Goal: Task Accomplishment & Management: Manage account settings

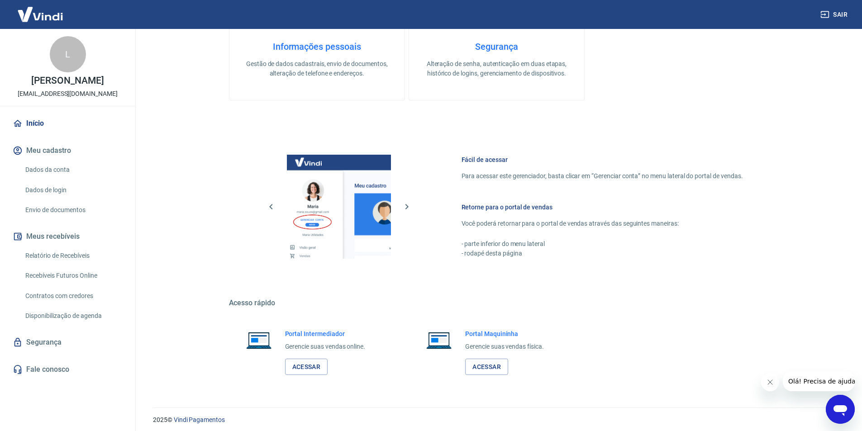
scroll to position [368, 0]
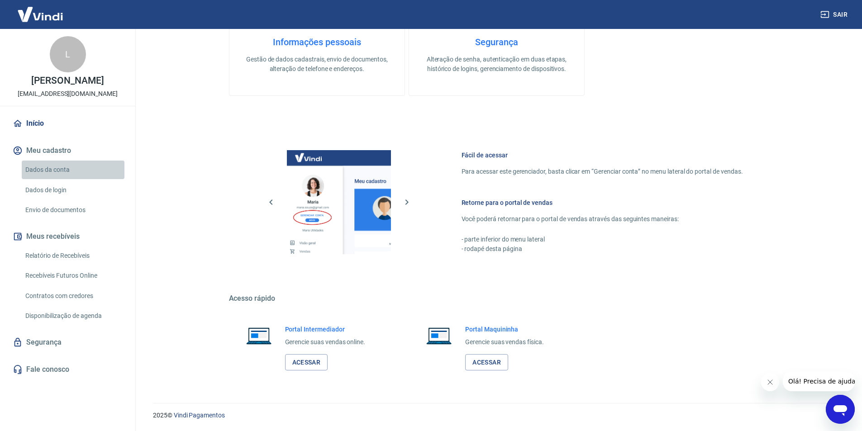
click at [61, 164] on link "Dados da conta" at bounding box center [73, 170] width 103 height 19
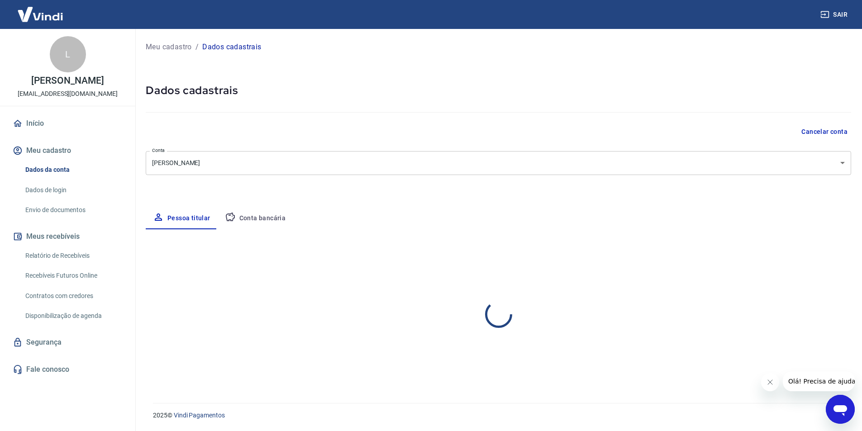
select select "SP"
select select "business"
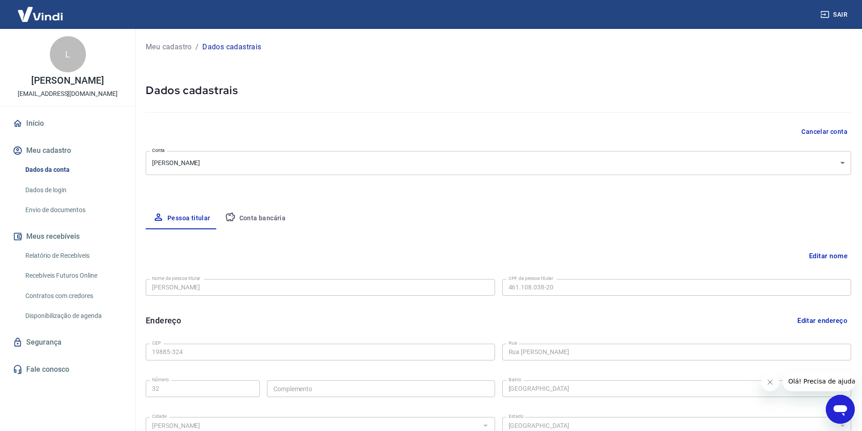
click at [58, 127] on link "Início" at bounding box center [68, 124] width 114 height 20
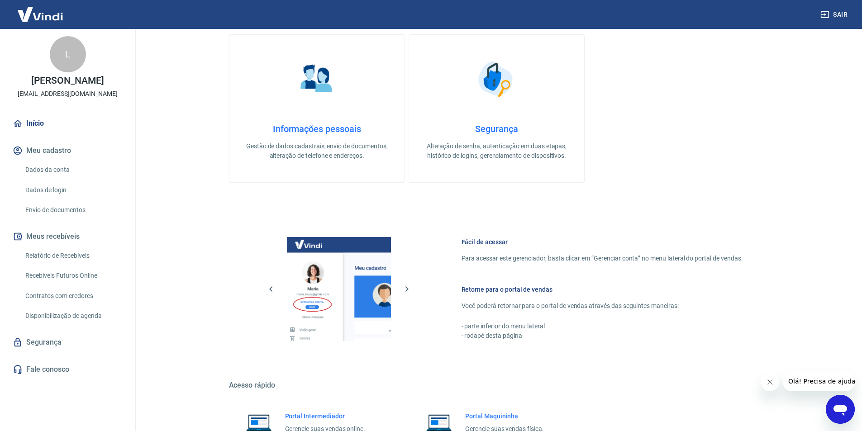
scroll to position [277, 0]
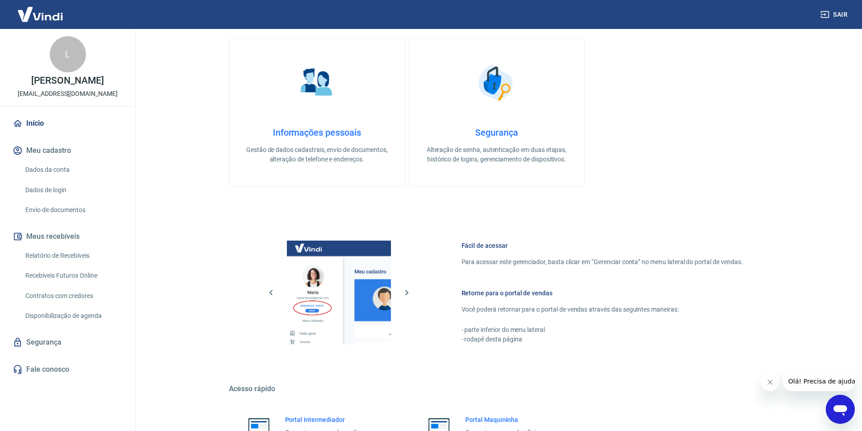
click at [81, 208] on link "Envio de documentos" at bounding box center [73, 210] width 103 height 19
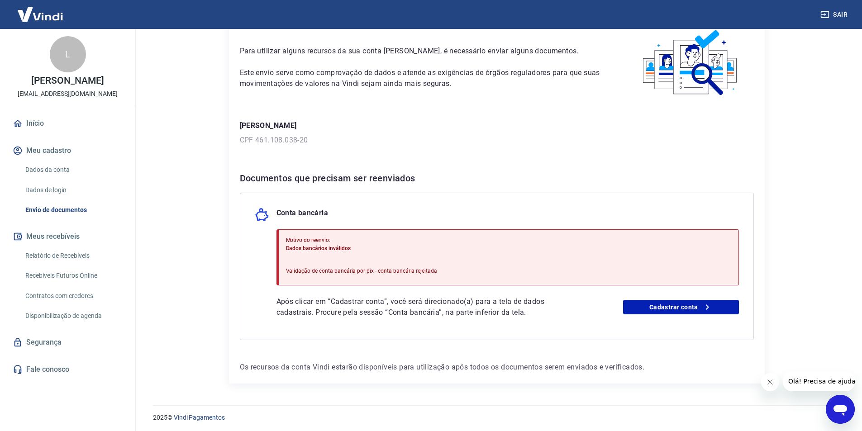
scroll to position [51, 0]
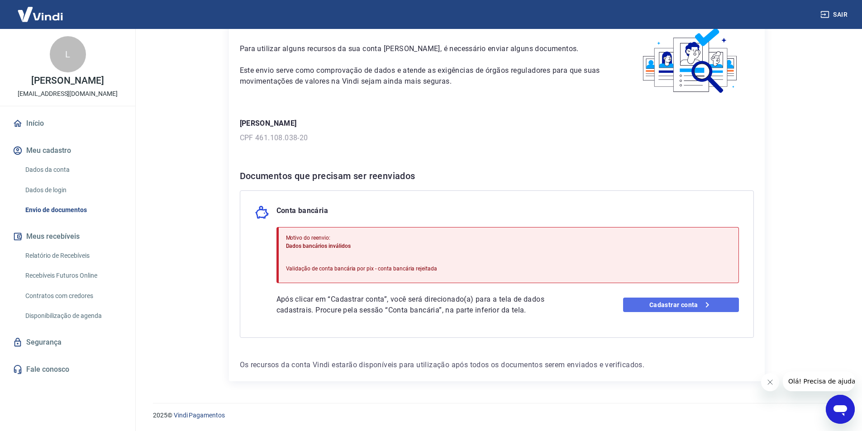
click at [697, 308] on link "Cadastrar conta" at bounding box center [681, 305] width 116 height 14
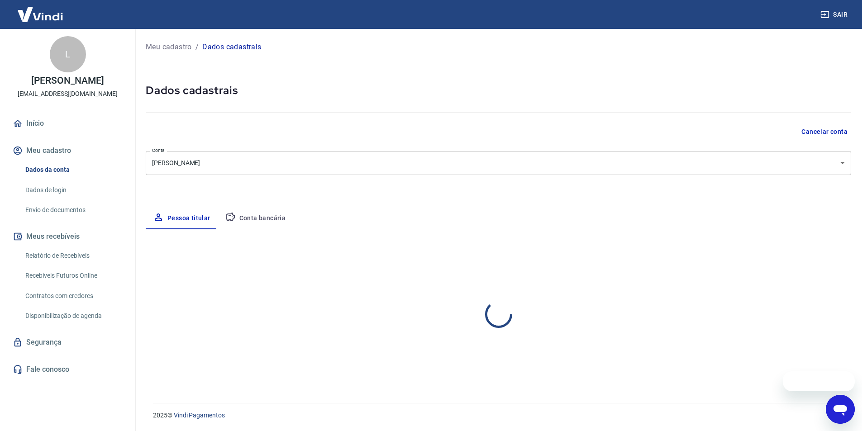
select select "SP"
select select "business"
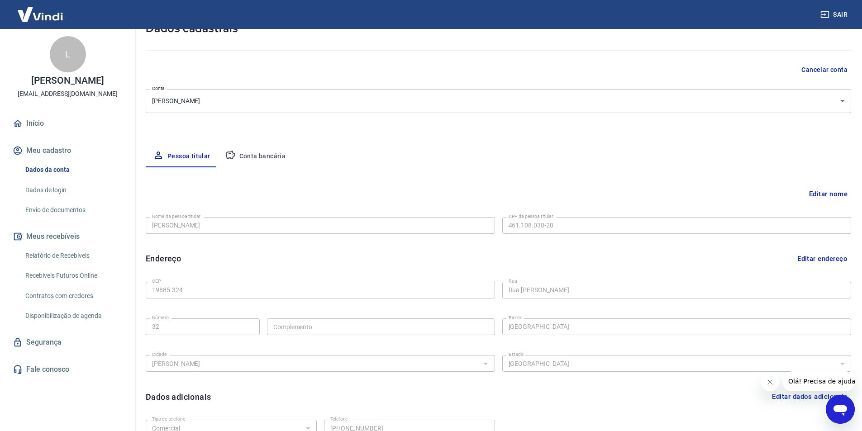
scroll to position [90, 0]
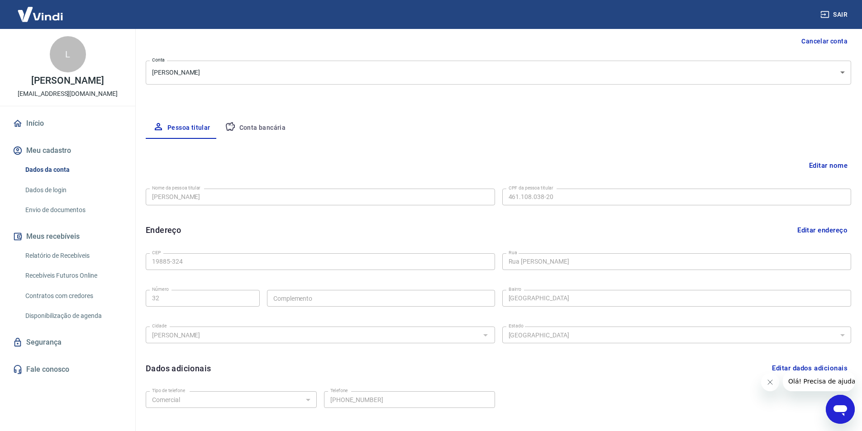
click at [259, 126] on button "Conta bancária" at bounding box center [256, 128] width 76 height 22
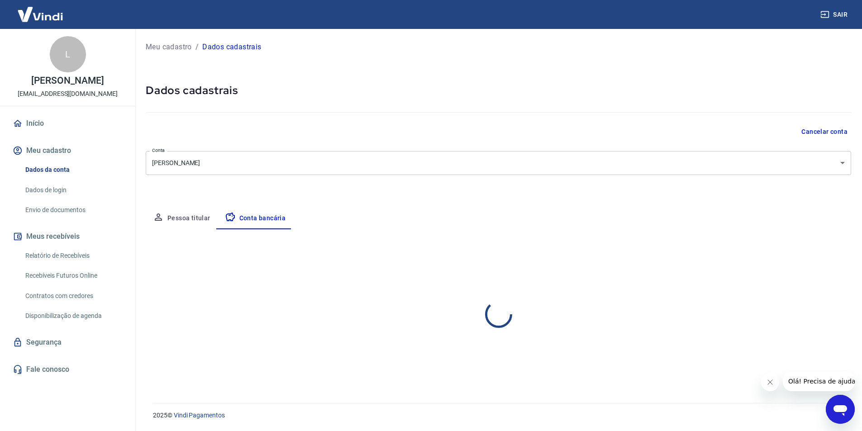
scroll to position [0, 0]
select select "1"
click at [827, 257] on button "Editar conta bancária" at bounding box center [820, 255] width 76 height 17
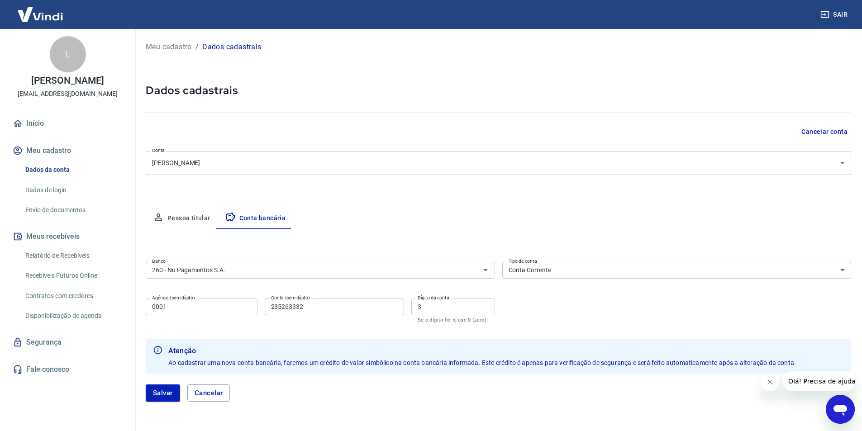
scroll to position [31, 0]
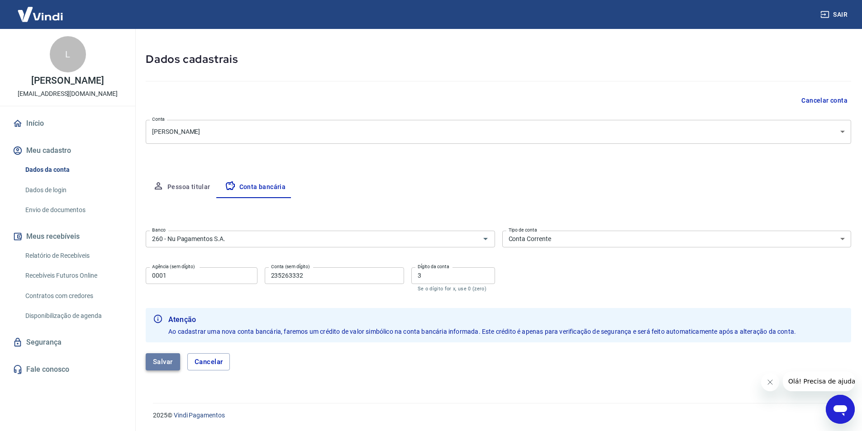
click at [158, 363] on button "Salvar" at bounding box center [163, 361] width 34 height 17
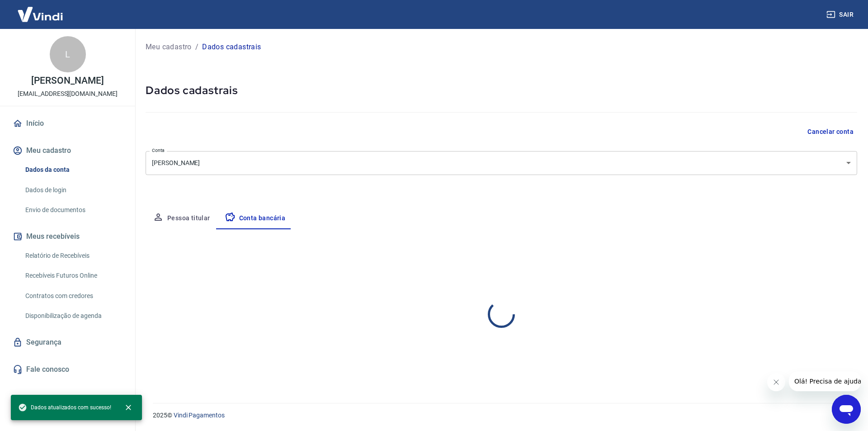
select select "1"
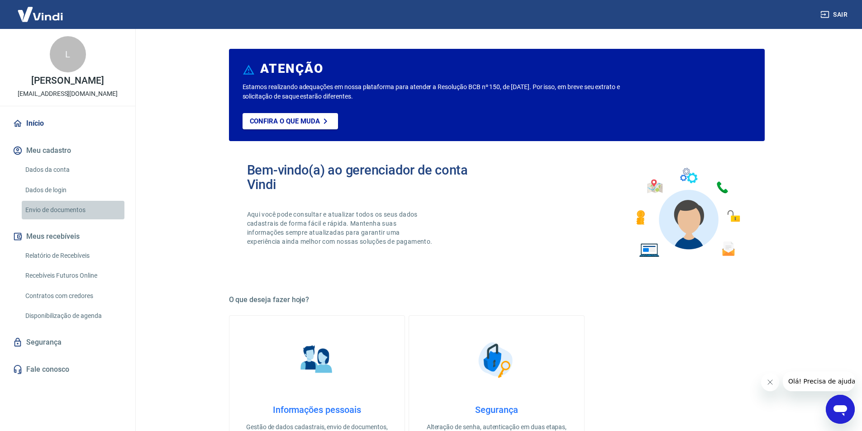
click at [54, 213] on link "Envio de documentos" at bounding box center [73, 210] width 103 height 19
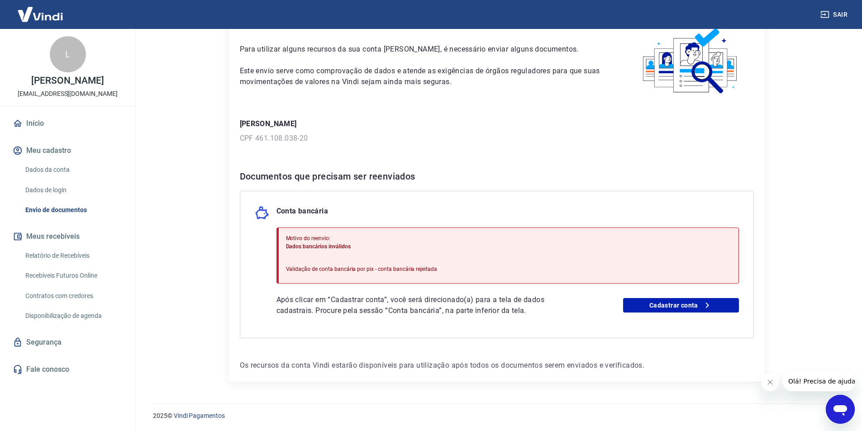
scroll to position [51, 0]
click at [675, 304] on link "Cadastrar conta" at bounding box center [681, 305] width 116 height 14
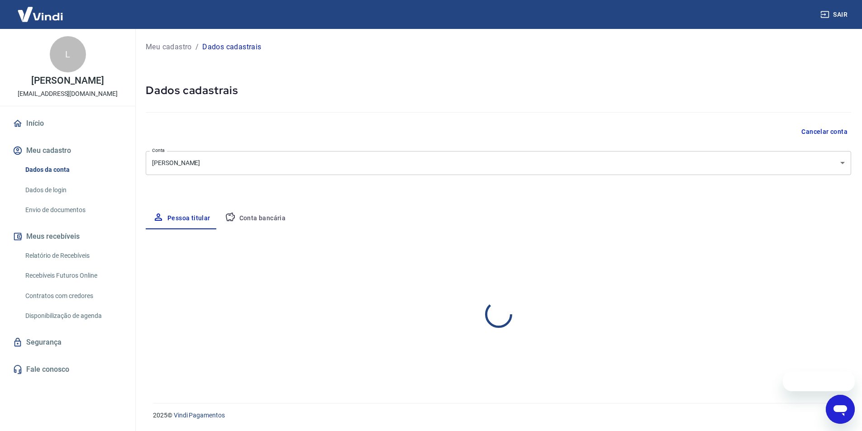
select select "SP"
select select "business"
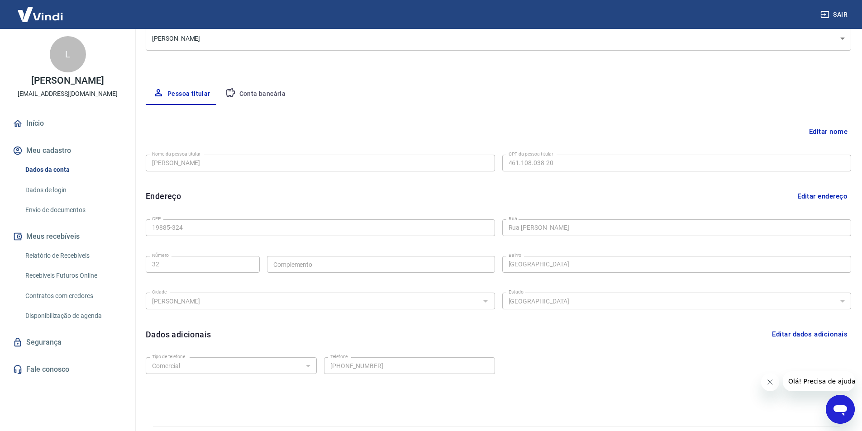
scroll to position [148, 0]
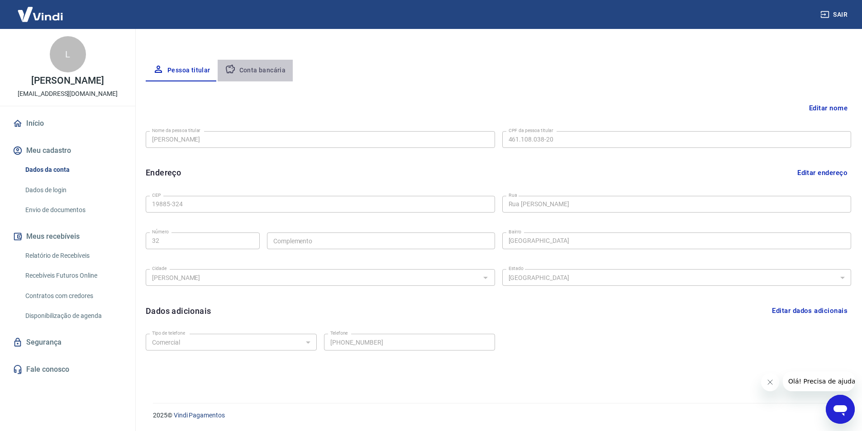
click at [255, 69] on button "Conta bancária" at bounding box center [256, 71] width 76 height 22
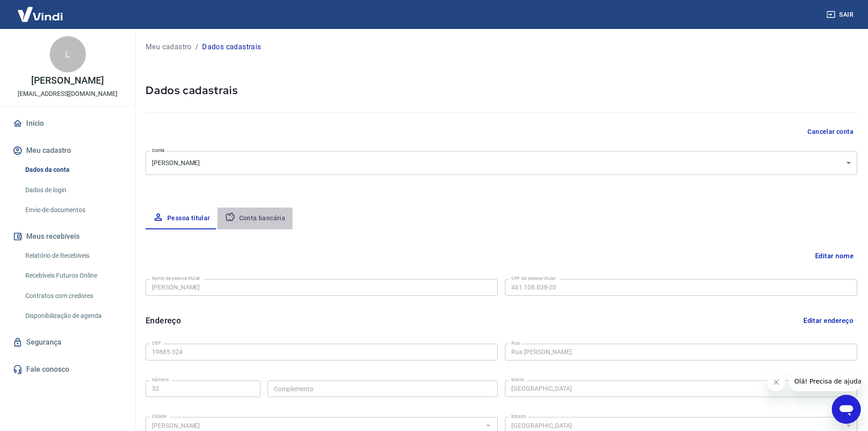
select select "1"
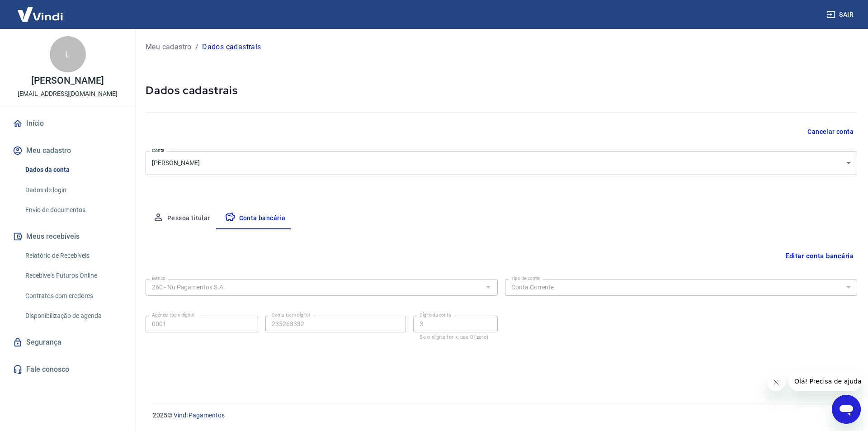
click at [191, 218] on button "Pessoa titular" at bounding box center [182, 219] width 72 height 22
select select "SP"
select select "business"
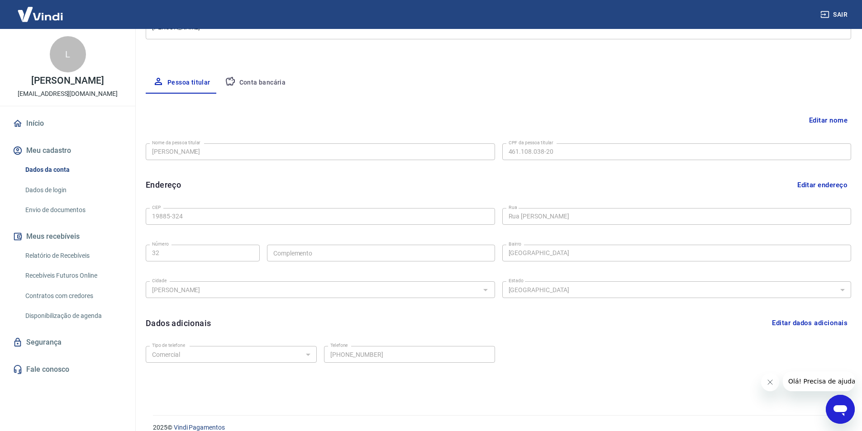
scroll to position [148, 0]
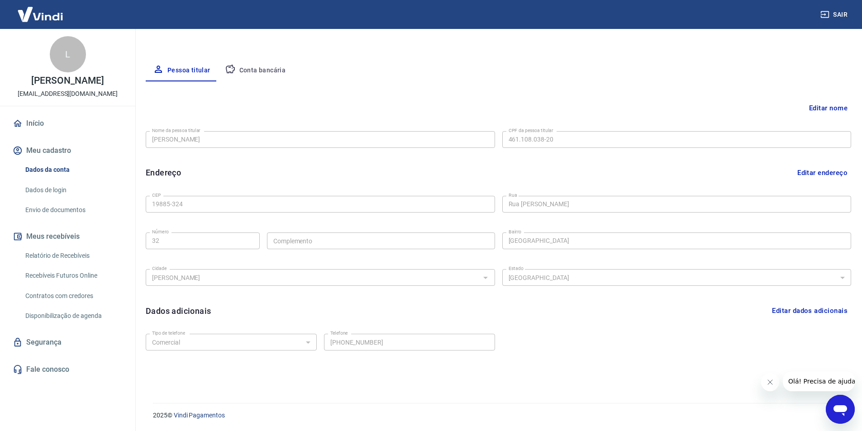
click at [262, 69] on button "Conta bancária" at bounding box center [256, 71] width 76 height 22
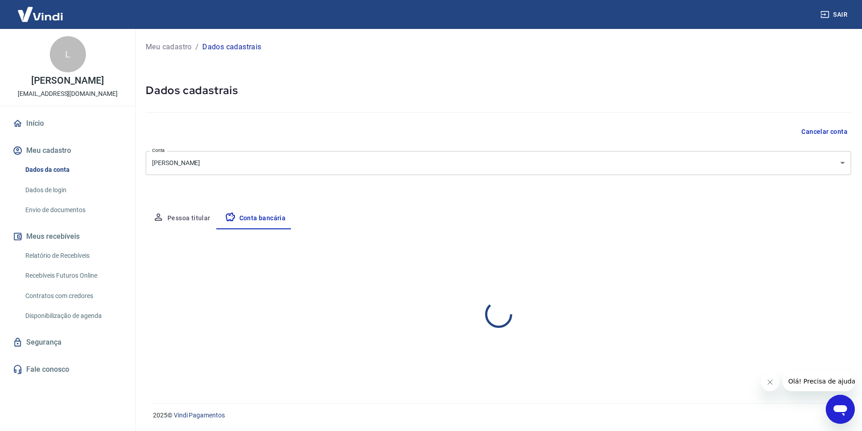
scroll to position [0, 0]
select select "1"
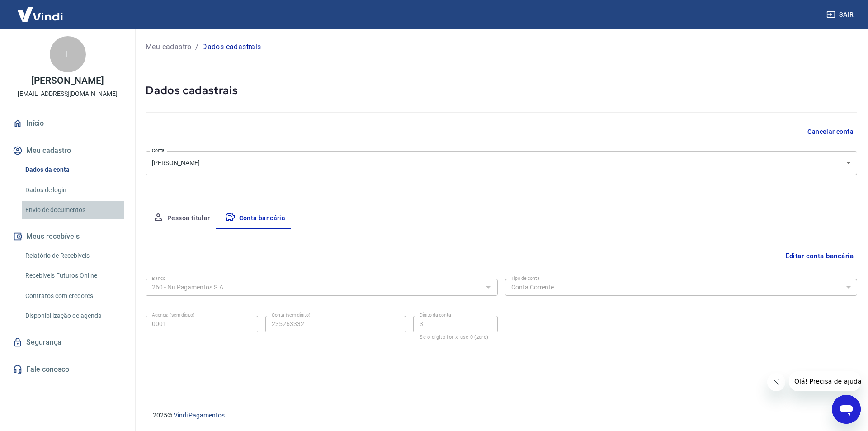
click at [62, 210] on link "Envio de documentos" at bounding box center [73, 210] width 103 height 19
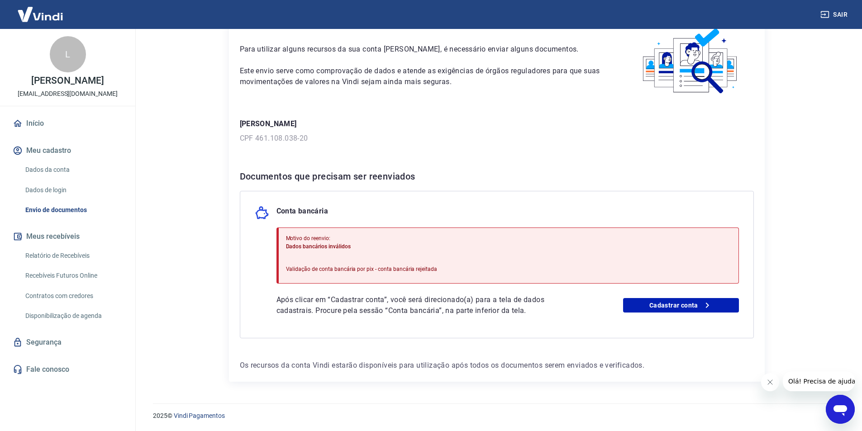
scroll to position [51, 0]
